Goal: Task Accomplishment & Management: Use online tool/utility

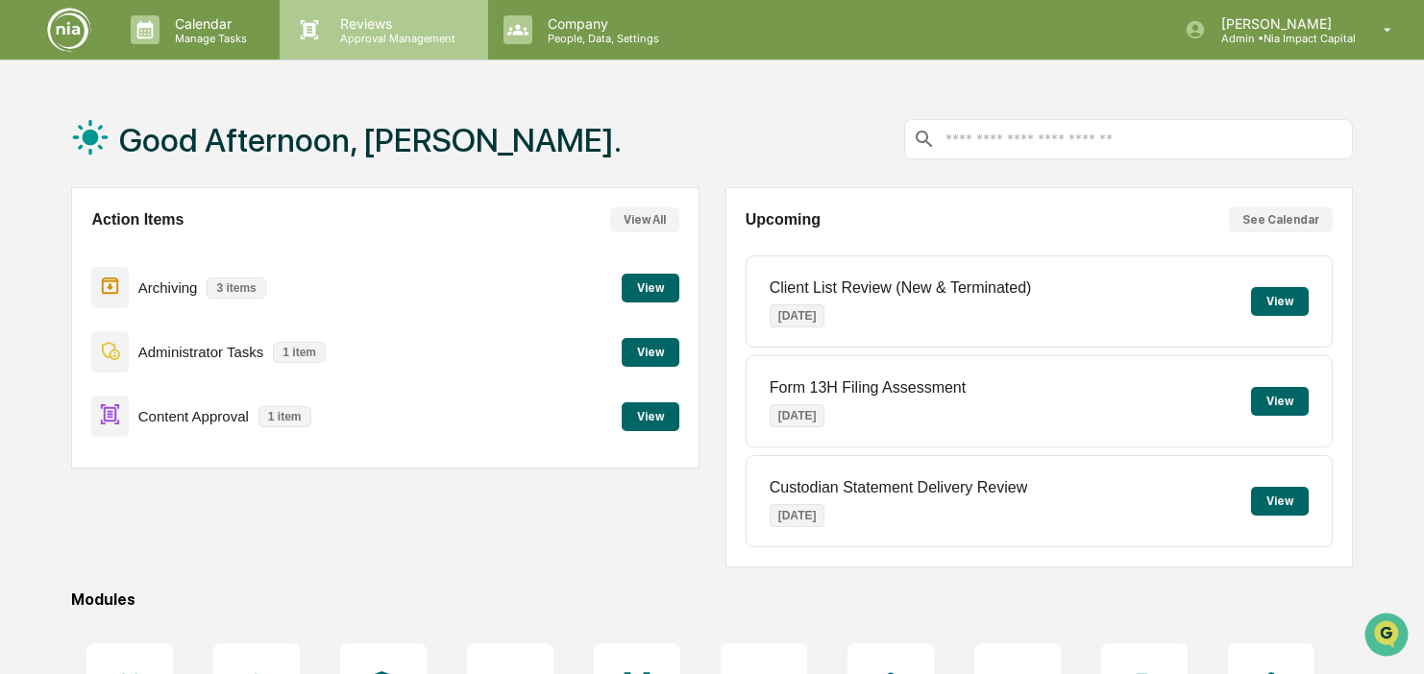
click at [387, 37] on p "Approval Management" at bounding box center [395, 38] width 140 height 13
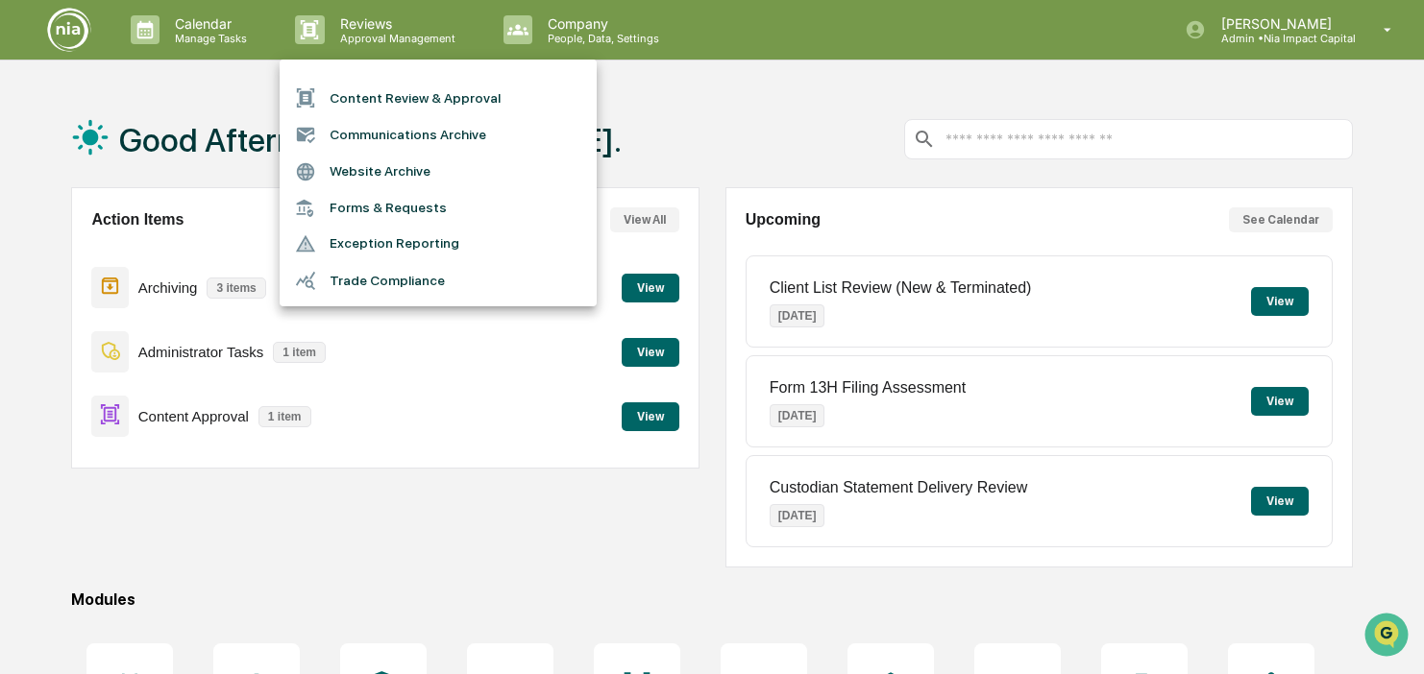
click at [400, 96] on li "Content Review & Approval" at bounding box center [438, 98] width 317 height 37
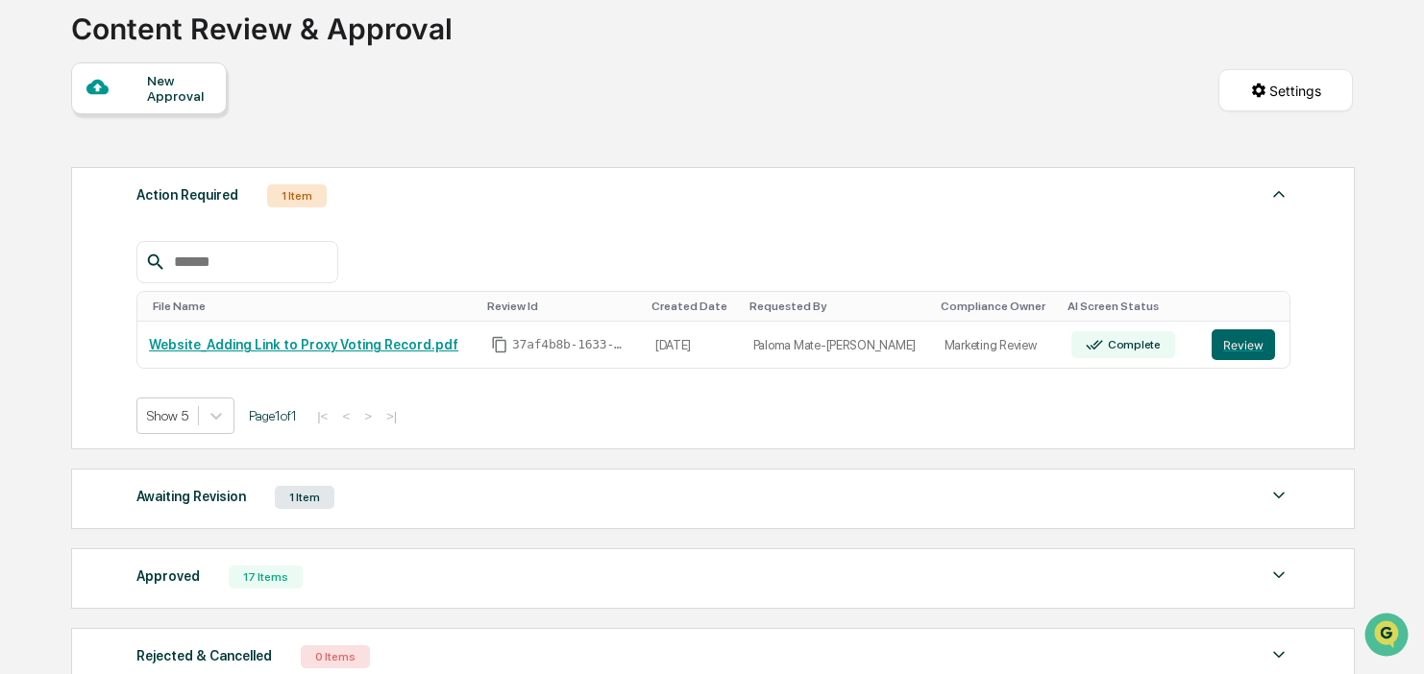
scroll to position [126, 0]
click at [392, 352] on link "Website_Adding Link to Proxy Voting Record.pdf" at bounding box center [303, 343] width 309 height 15
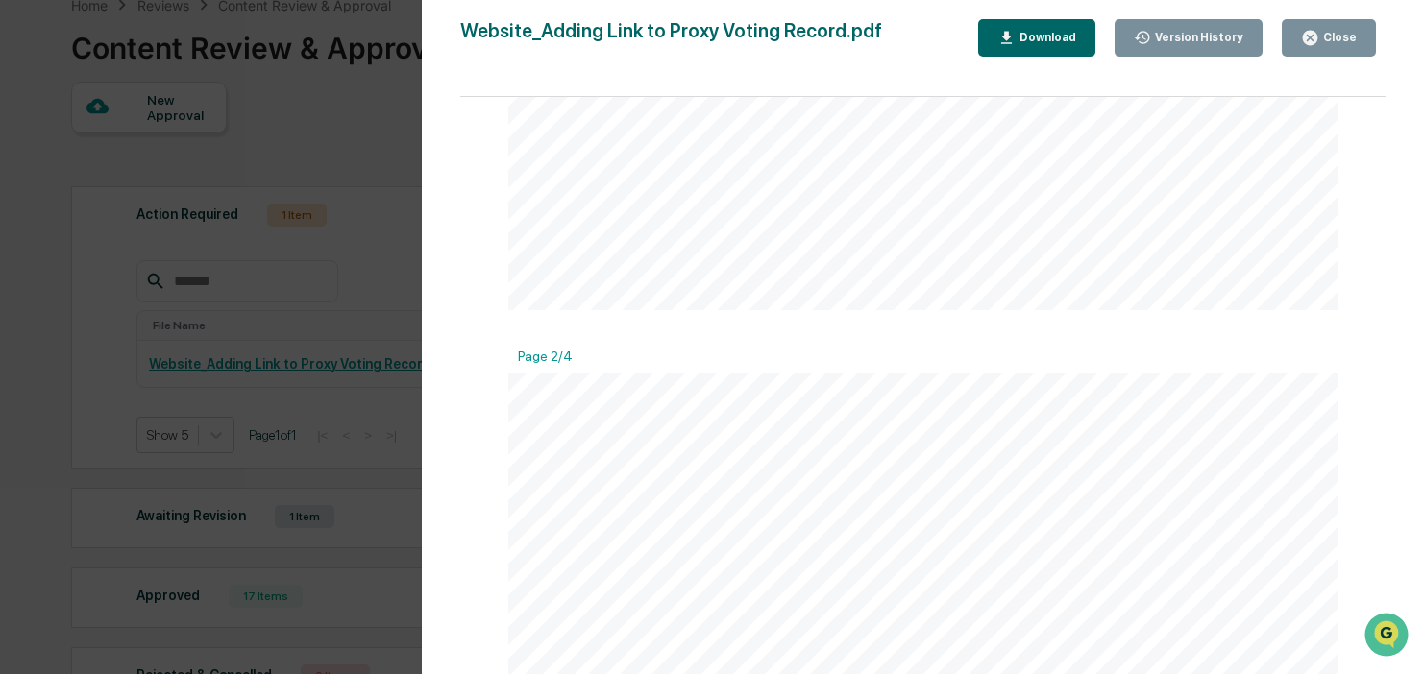
scroll to position [0, 0]
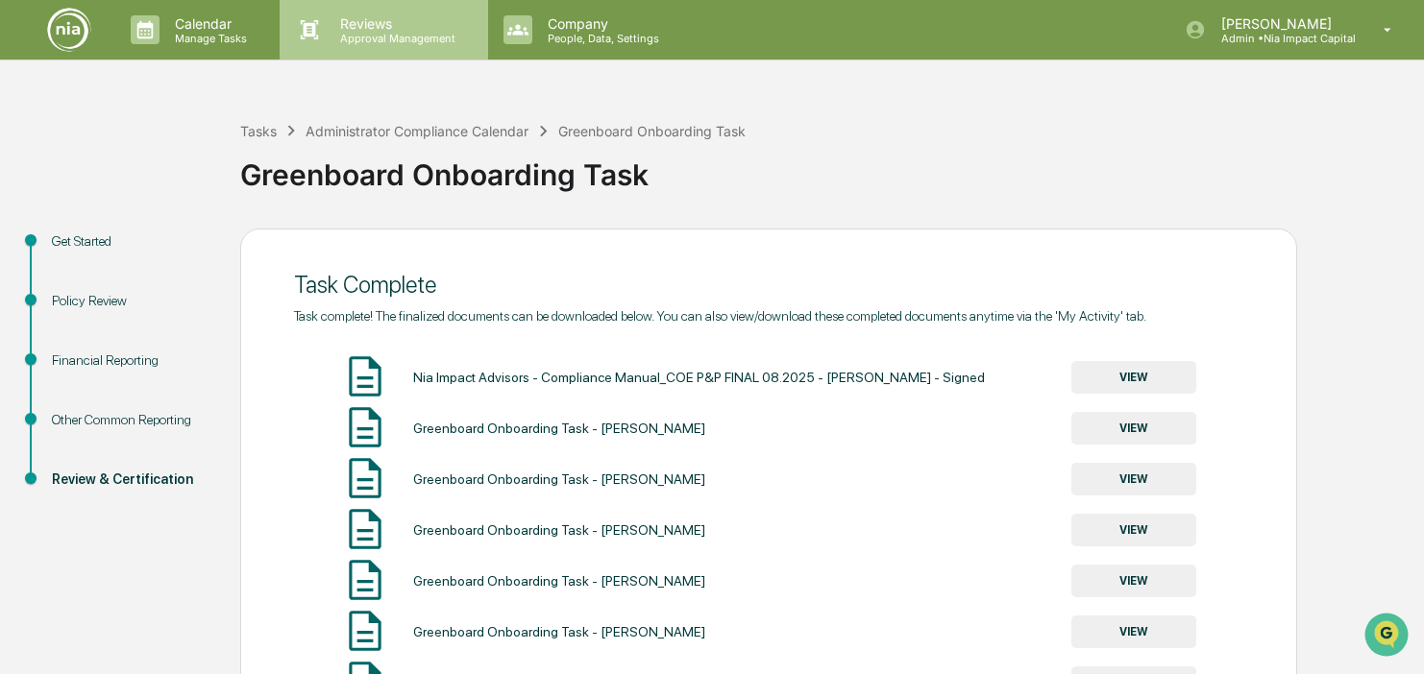
click at [374, 28] on p "Reviews" at bounding box center [395, 23] width 140 height 16
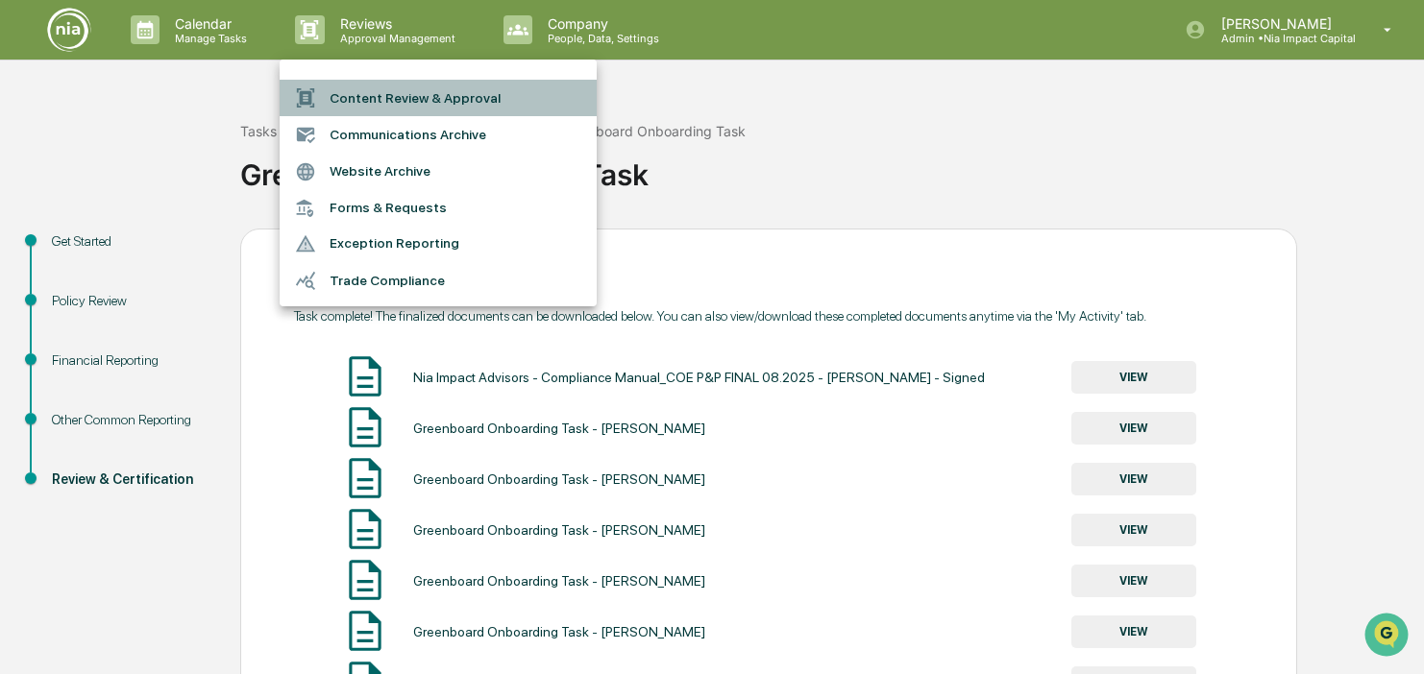
click at [380, 100] on li "Content Review & Approval" at bounding box center [438, 98] width 317 height 37
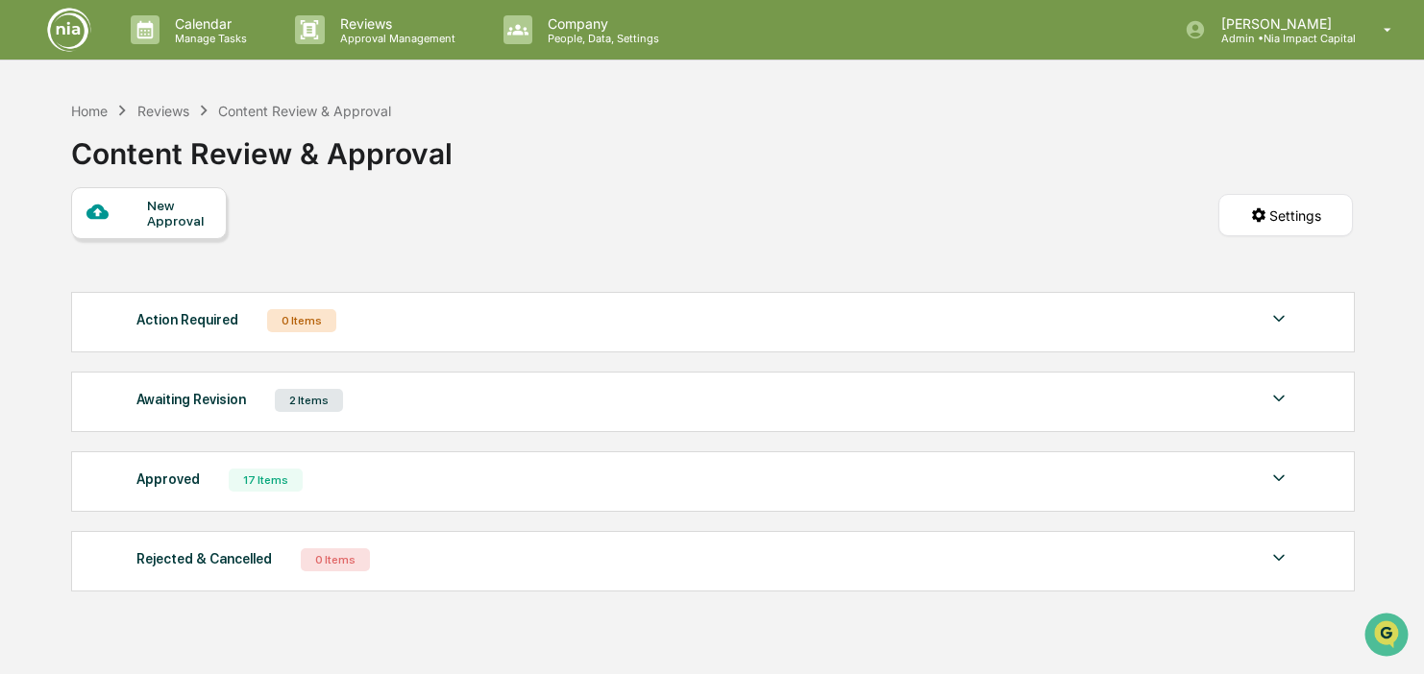
scroll to position [91, 0]
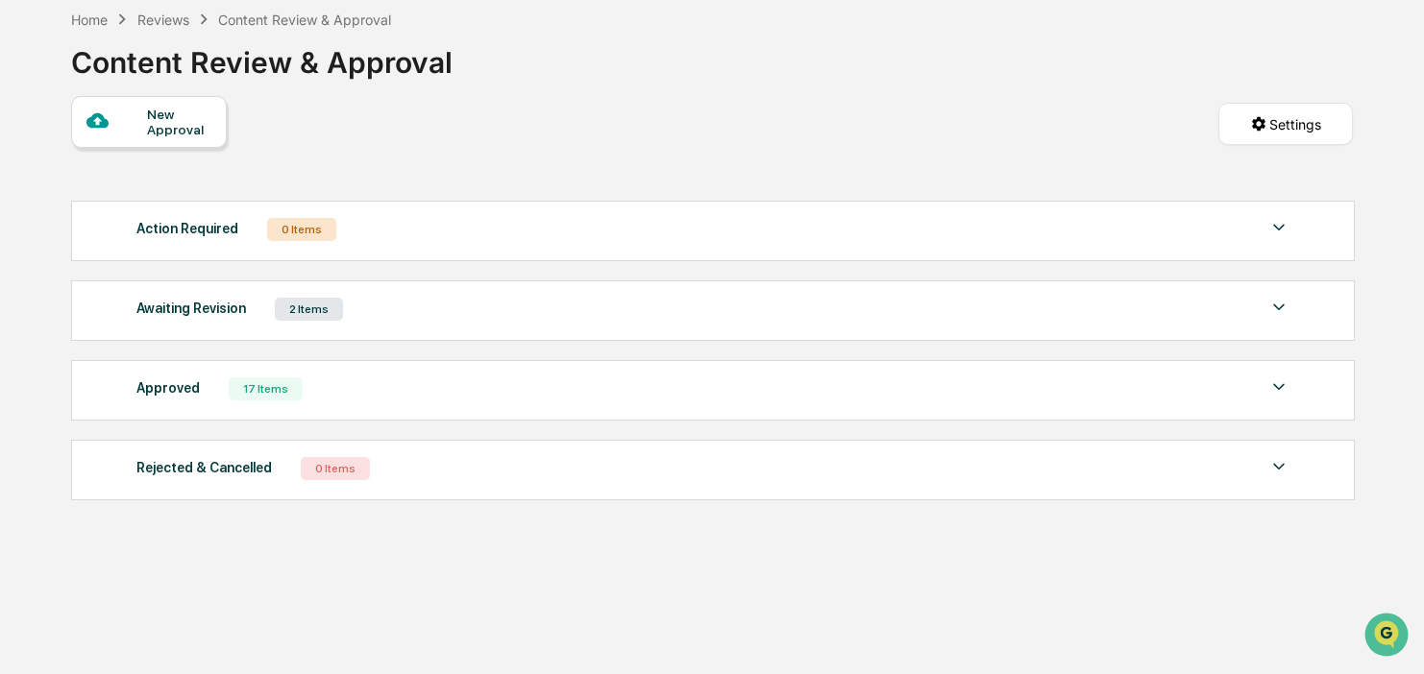
click at [271, 389] on div "17 Items" at bounding box center [266, 389] width 74 height 23
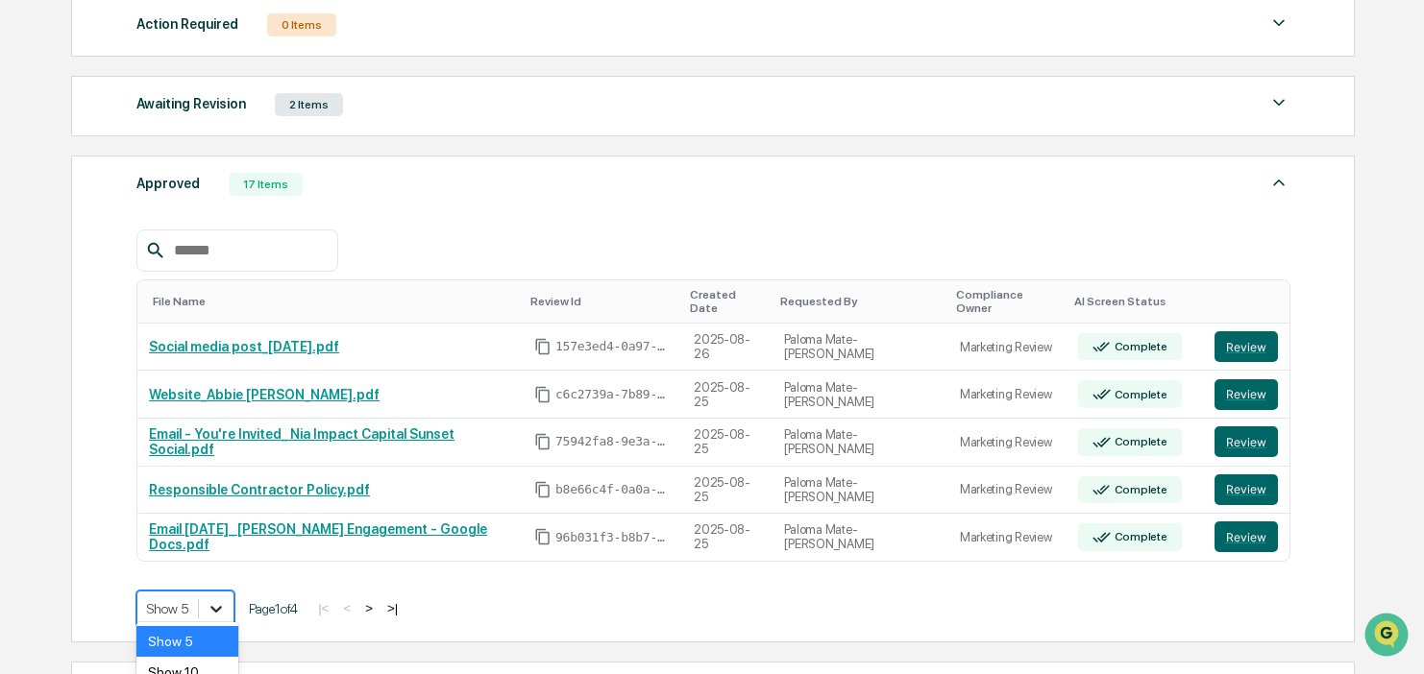
scroll to position [415, 0]
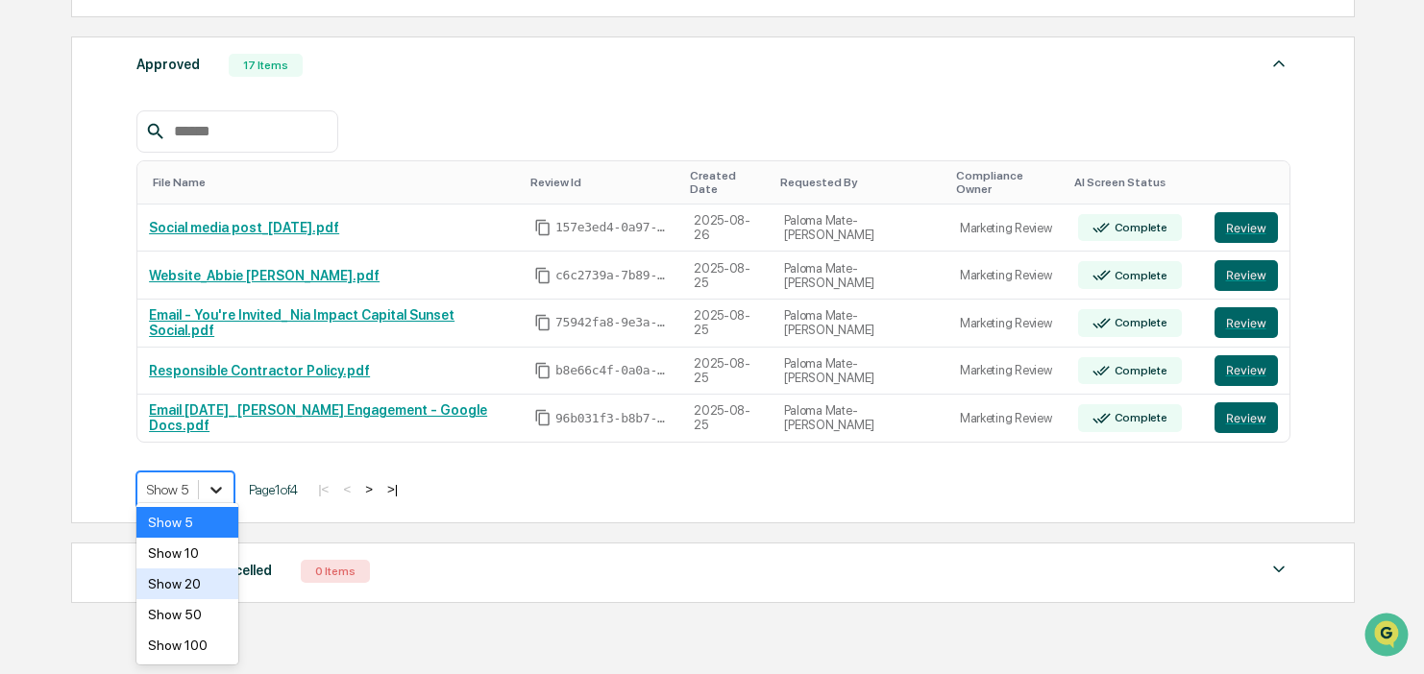
click at [215, 592] on body "Calendar Manage Tasks Reviews Approval Management Company People, Data, Setting…" at bounding box center [712, 163] width 1424 height 1156
click at [206, 616] on div "Show 50" at bounding box center [187, 615] width 102 height 31
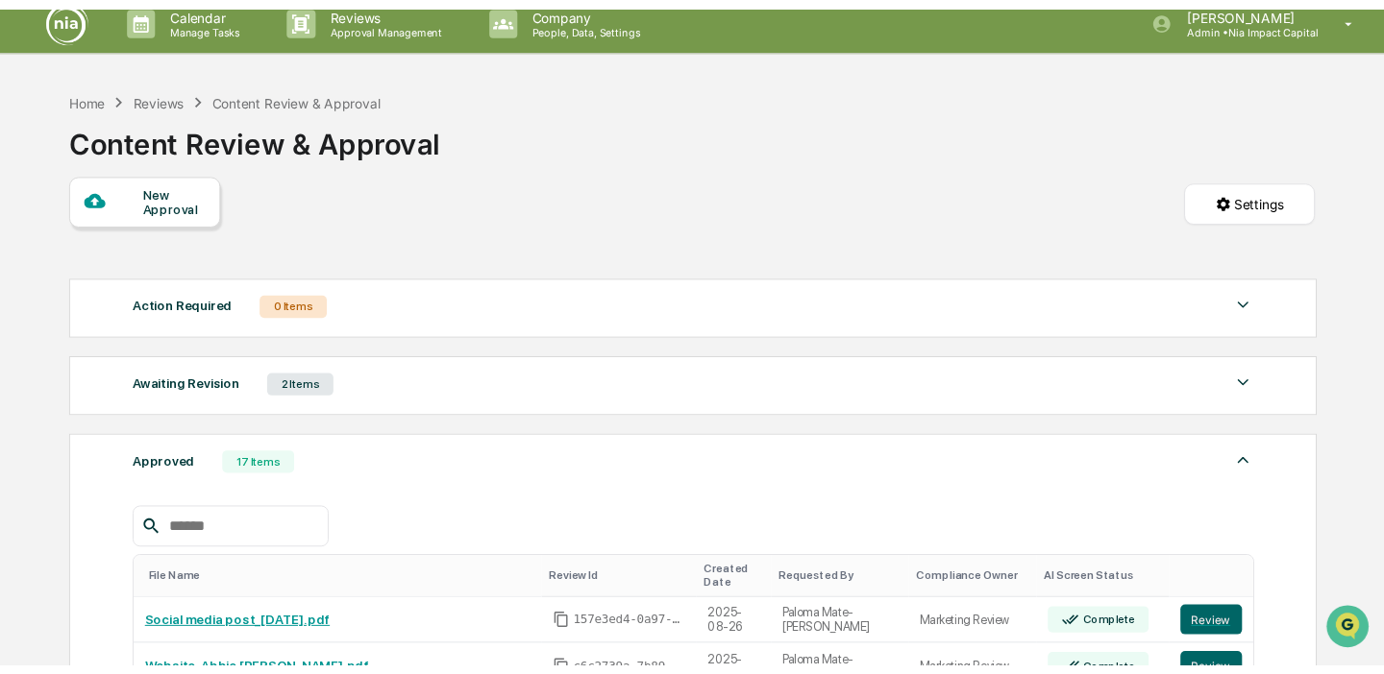
scroll to position [0, 0]
